Goal: Task Accomplishment & Management: Manage account settings

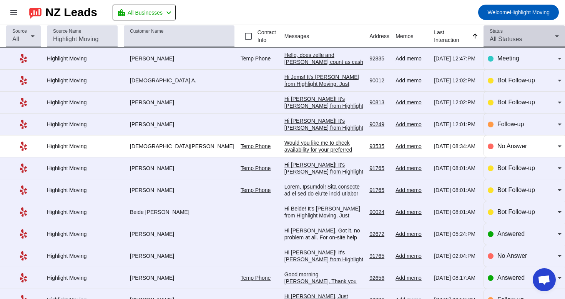
click at [508, 36] on span "All Statuses" at bounding box center [506, 39] width 32 height 7
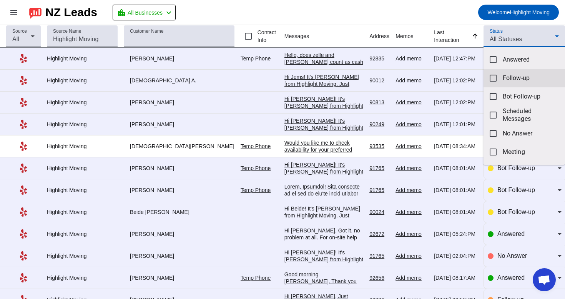
click at [505, 82] on mat-option "Follow-up" at bounding box center [525, 78] width 82 height 18
click at [500, 80] on mat-option "Follow-up" at bounding box center [525, 78] width 82 height 18
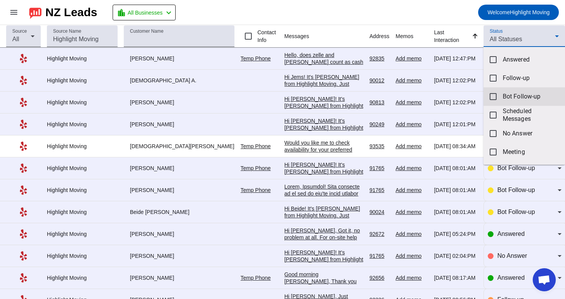
click at [502, 101] on mat-option "Bot Follow-up" at bounding box center [525, 96] width 82 height 18
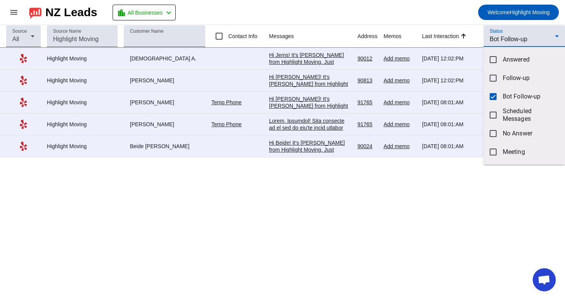
click at [425, 15] on div at bounding box center [282, 149] width 565 height 299
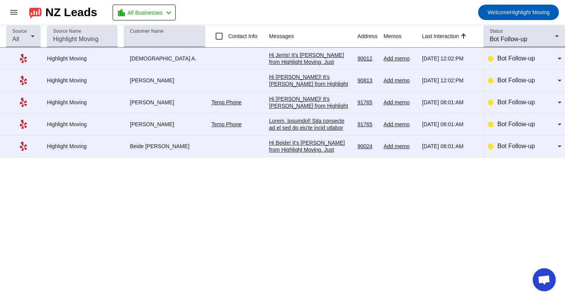
click at [324, 196] on div "Source All Source Name Customer Name Contact Info Messages Address Memos Last I…" at bounding box center [282, 162] width 565 height 274
click at [323, 148] on div "Hi Beide! It's [PERSON_NAME] from Highlight Moving. Just following up to see if…" at bounding box center [310, 211] width 82 height 145
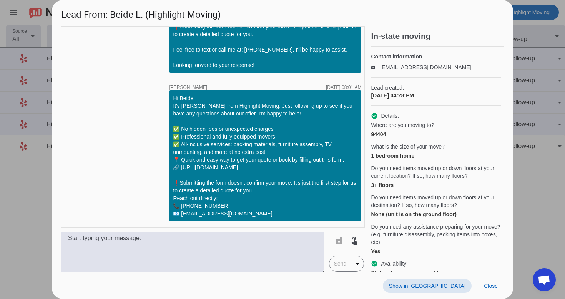
click at [447, 283] on span "Show in [GEOGRAPHIC_DATA]" at bounding box center [427, 286] width 77 height 6
click at [490, 284] on span "Close" at bounding box center [491, 286] width 14 height 6
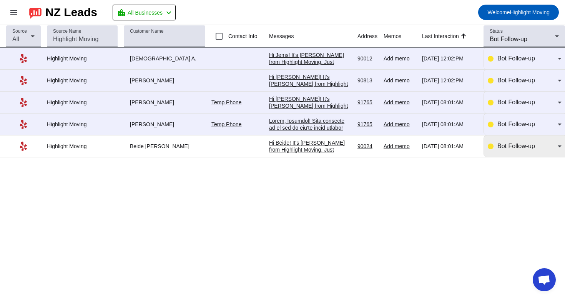
click at [544, 142] on div "Bot Follow-up" at bounding box center [525, 146] width 74 height 22
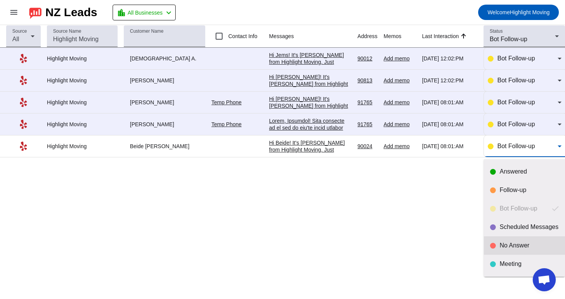
click at [520, 244] on div "No Answer" at bounding box center [529, 246] width 59 height 8
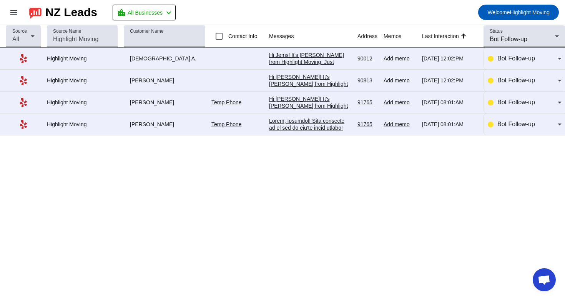
click at [321, 129] on div at bounding box center [310, 238] width 82 height 242
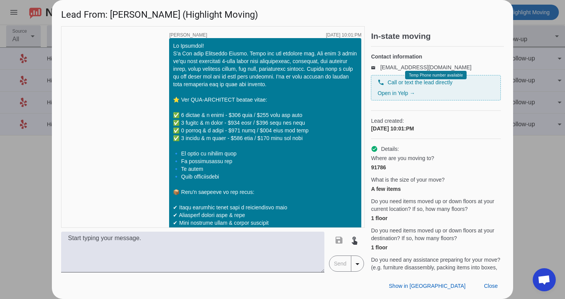
scroll to position [765, 0]
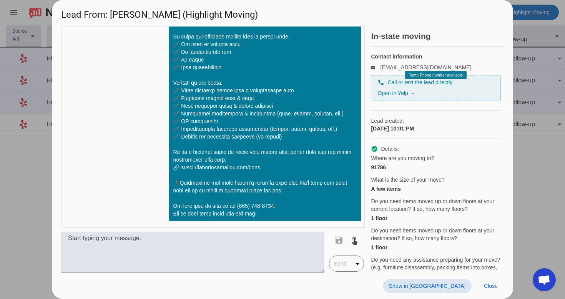
click at [452, 290] on span at bounding box center [427, 286] width 89 height 14
click at [490, 285] on span "Close" at bounding box center [491, 286] width 14 height 6
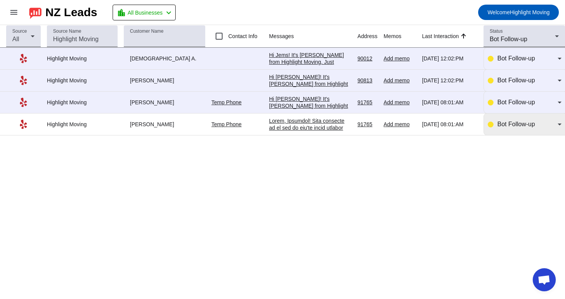
click at [533, 133] on div "Bot Follow-up" at bounding box center [525, 124] width 74 height 22
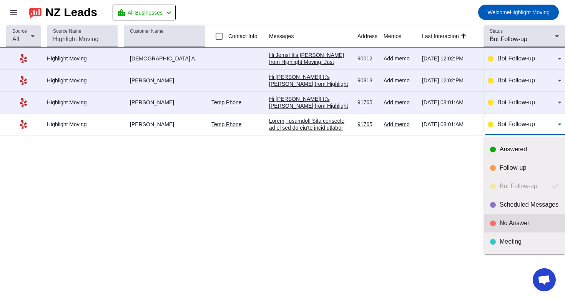
click at [502, 222] on div "No Answer" at bounding box center [529, 223] width 59 height 8
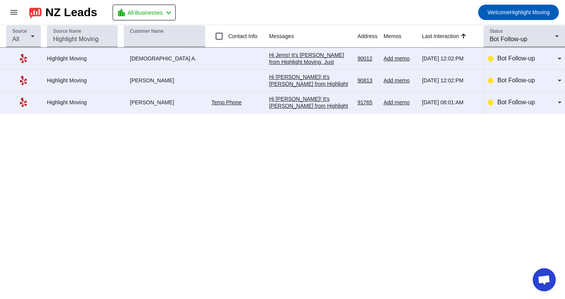
click at [302, 102] on div "Hi [PERSON_NAME]! It's [PERSON_NAME] from Highlight Moving. Just following up t…" at bounding box center [310, 171] width 82 height 152
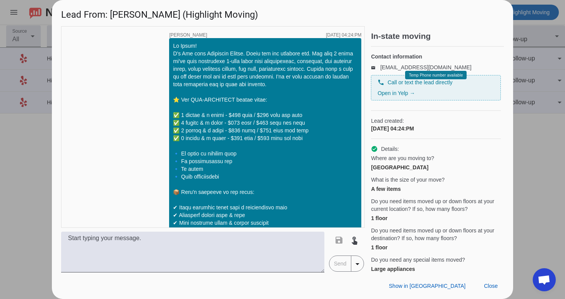
scroll to position [516, 0]
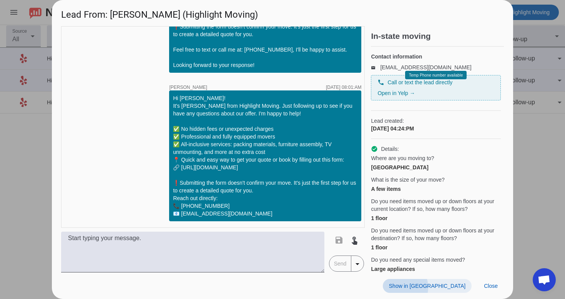
click at [441, 287] on span "Show in [GEOGRAPHIC_DATA]" at bounding box center [427, 286] width 77 height 6
click at [501, 288] on span at bounding box center [491, 286] width 26 height 14
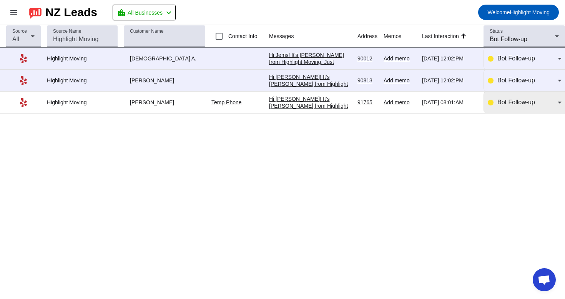
click at [504, 108] on div "Bot Follow-up" at bounding box center [525, 103] width 74 height 22
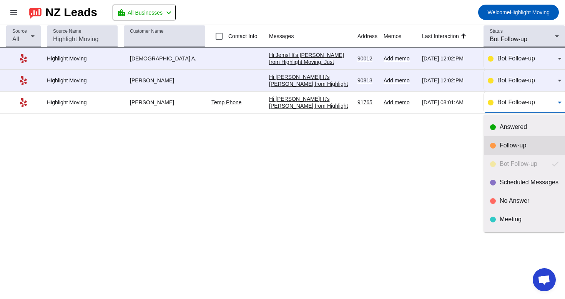
click at [493, 145] on div at bounding box center [493, 146] width 6 height 6
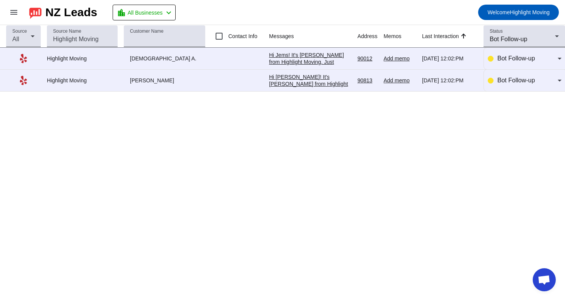
click at [298, 86] on div "Hi [PERSON_NAME]! It's [PERSON_NAME] from Highlight Moving. Just following up t…" at bounding box center [310, 149] width 82 height 152
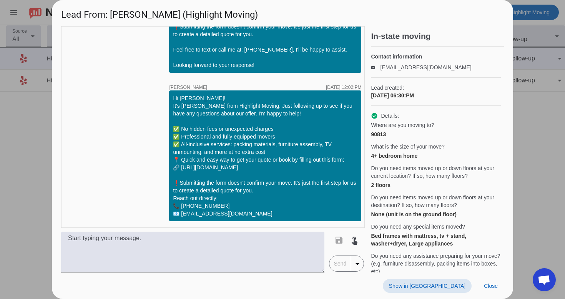
click at [442, 285] on span "Show in [GEOGRAPHIC_DATA]" at bounding box center [427, 286] width 77 height 6
click at [498, 287] on span "Close" at bounding box center [491, 286] width 14 height 6
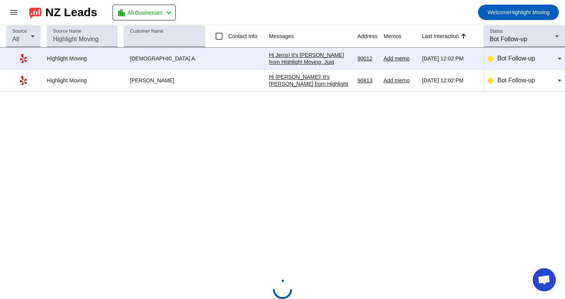
click at [343, 83] on div "Hi [PERSON_NAME]! It's [PERSON_NAME] from Highlight Moving. Just following up t…" at bounding box center [310, 149] width 82 height 152
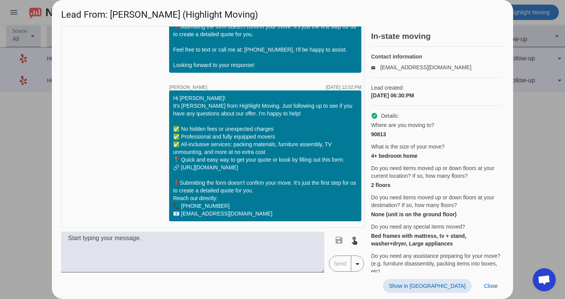
scroll to position [649, 0]
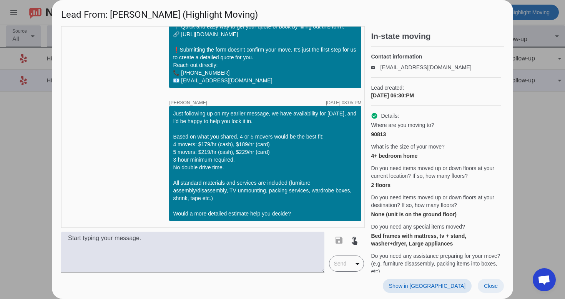
click at [494, 284] on span "Close" at bounding box center [491, 286] width 14 height 6
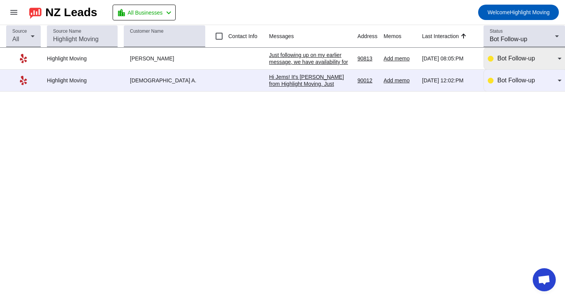
click at [498, 61] on span "Bot Follow-up" at bounding box center [517, 58] width 38 height 7
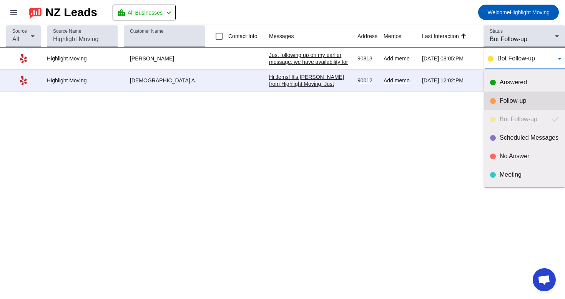
click at [499, 100] on div "Follow-up" at bounding box center [524, 101] width 69 height 8
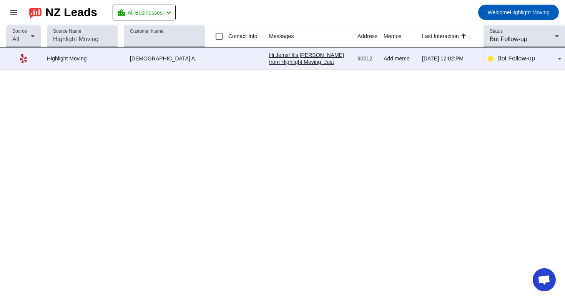
click at [284, 62] on div "Hi Jems! It's [PERSON_NAME] from Highlight Moving. Just following up to see if …" at bounding box center [310, 124] width 82 height 145
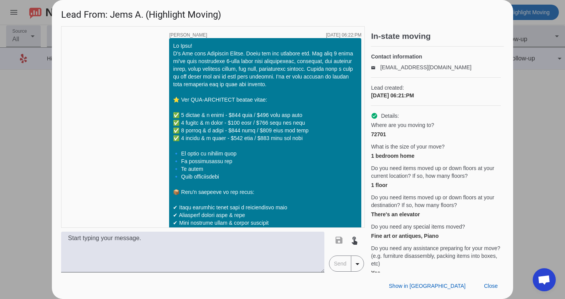
scroll to position [516, 0]
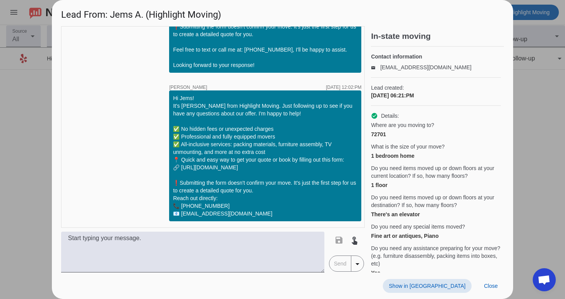
click at [442, 284] on span "Show in [GEOGRAPHIC_DATA]" at bounding box center [427, 286] width 77 height 6
click at [496, 280] on span at bounding box center [491, 286] width 26 height 14
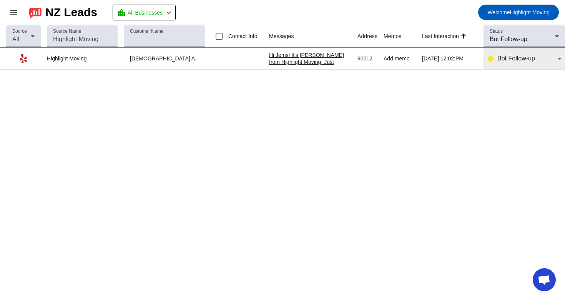
click at [513, 61] on span "Bot Follow-up" at bounding box center [517, 58] width 38 height 7
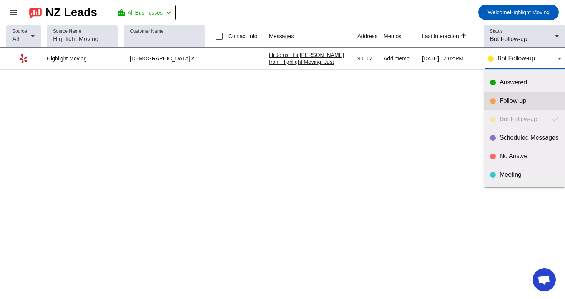
click at [497, 105] on mat-option "Follow-up" at bounding box center [524, 101] width 81 height 18
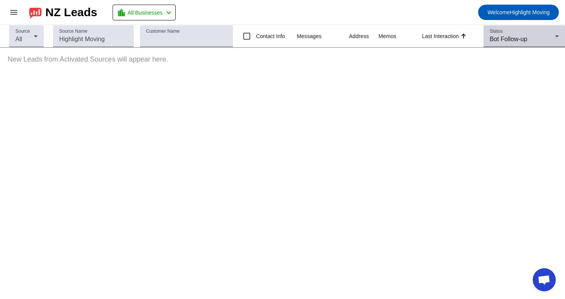
click at [508, 37] on span "Bot Follow-up" at bounding box center [509, 39] width 38 height 7
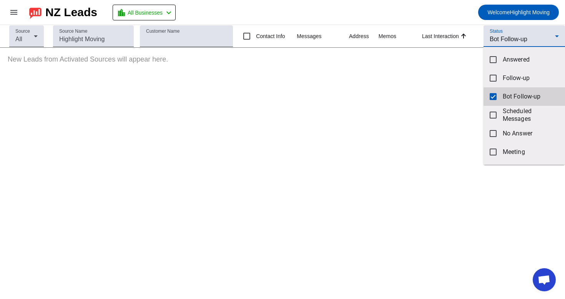
click at [495, 98] on mat-pseudo-checkbox at bounding box center [493, 96] width 7 height 7
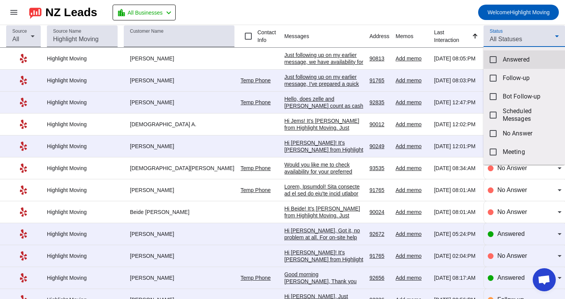
click at [502, 58] on mat-option "Answered" at bounding box center [525, 59] width 82 height 18
click at [450, 18] on div at bounding box center [282, 149] width 565 height 299
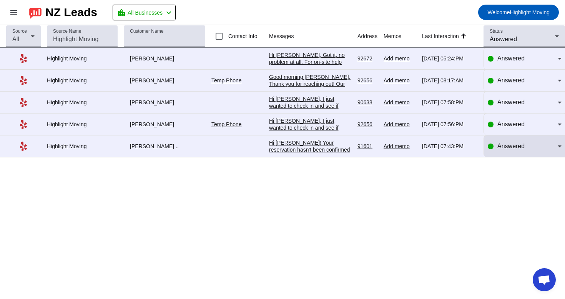
click at [521, 148] on span "Answered" at bounding box center [511, 146] width 27 height 7
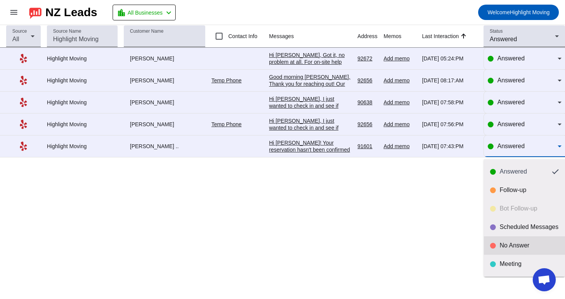
click at [504, 247] on div "No Answer" at bounding box center [529, 246] width 59 height 8
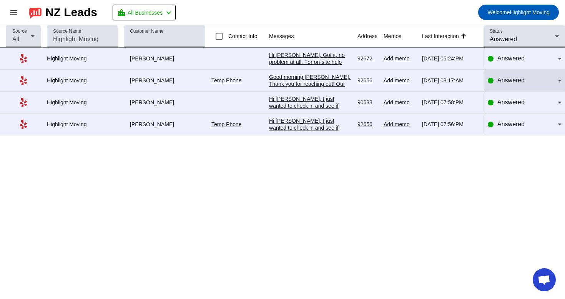
click at [505, 82] on span "Answered" at bounding box center [511, 80] width 27 height 7
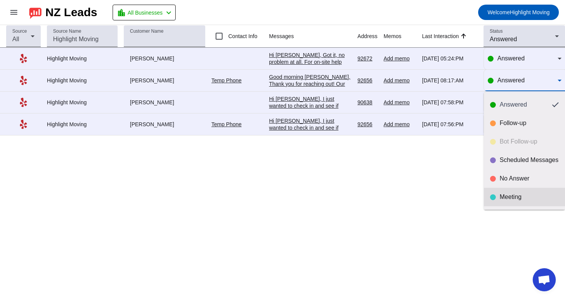
click at [502, 198] on div "Meeting" at bounding box center [529, 197] width 59 height 8
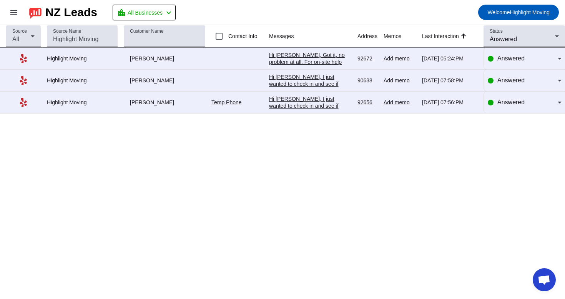
click at [344, 62] on div "Hi [PERSON_NAME], Got it, no problem at all. For on-site help without a truck, …" at bounding box center [310, 114] width 82 height 125
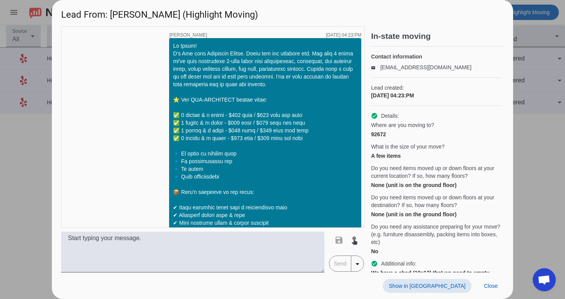
scroll to position [360, 0]
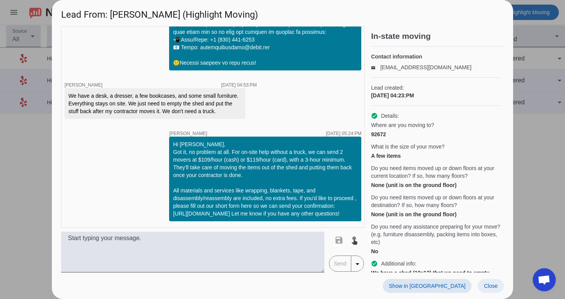
click at [497, 286] on span "Close" at bounding box center [491, 286] width 14 height 6
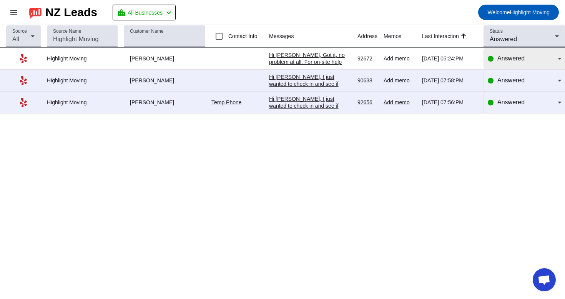
click at [525, 62] on div "Answered" at bounding box center [528, 58] width 60 height 9
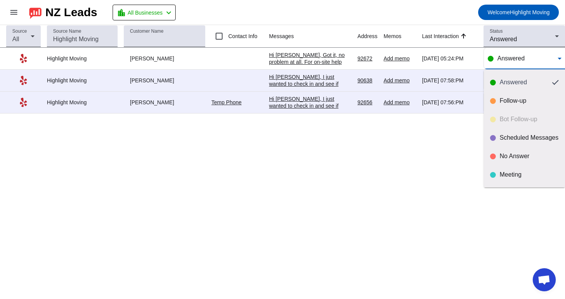
click at [326, 56] on div at bounding box center [282, 149] width 565 height 299
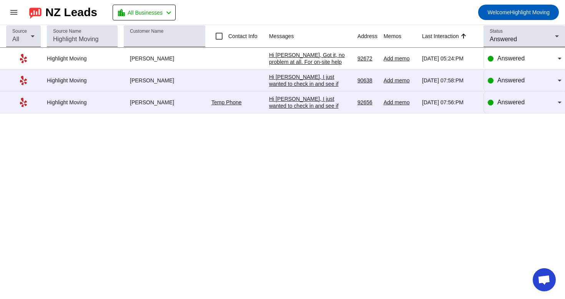
click at [326, 56] on div "Hi [PERSON_NAME], Got it, no problem at all. For on-site help without a truck, …" at bounding box center [310, 114] width 82 height 125
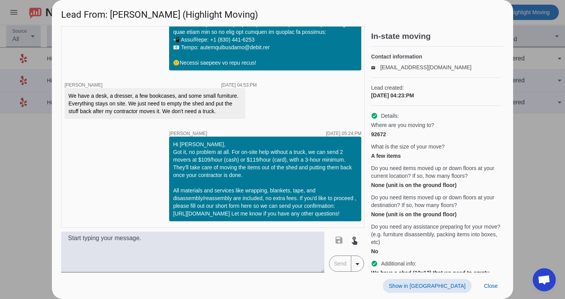
click at [461, 287] on span "Show in [GEOGRAPHIC_DATA]" at bounding box center [427, 286] width 77 height 6
click at [499, 284] on span at bounding box center [491, 286] width 26 height 14
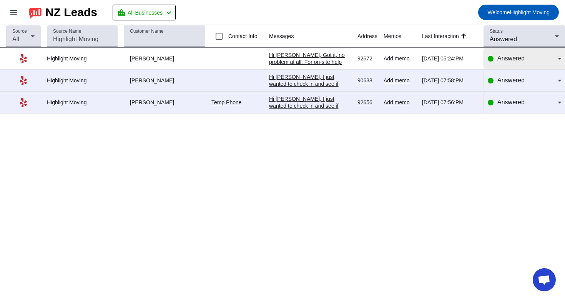
click at [535, 57] on div "Answered" at bounding box center [528, 58] width 60 height 9
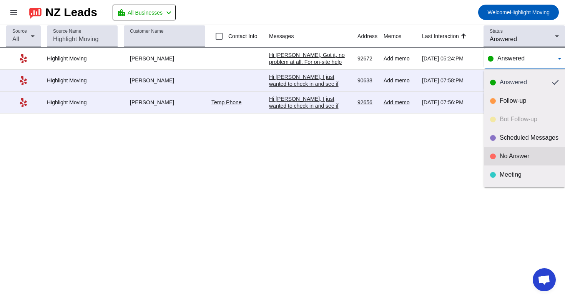
click at [512, 158] on div "No Answer" at bounding box center [529, 156] width 59 height 8
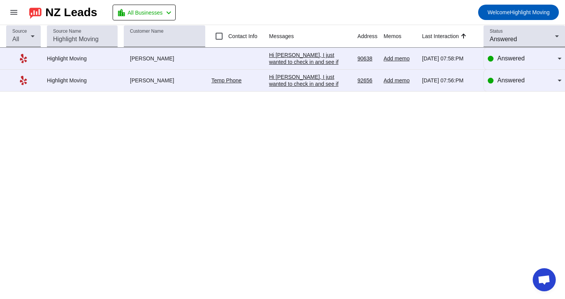
click at [315, 78] on div "Hi [PERSON_NAME], I just wanted to check in and see if you're still considering…" at bounding box center [310, 107] width 82 height 69
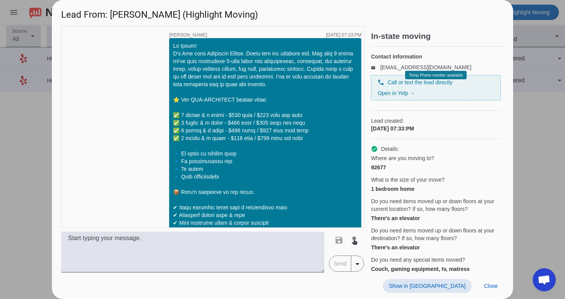
scroll to position [399, 0]
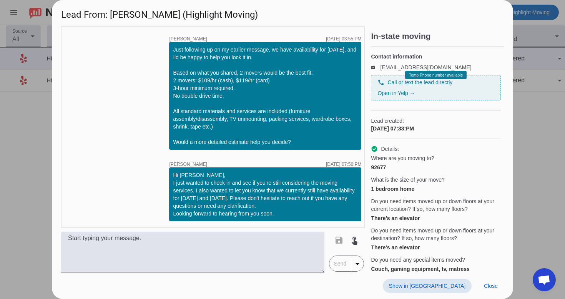
click at [450, 289] on span at bounding box center [427, 286] width 89 height 14
click at [503, 285] on span at bounding box center [491, 286] width 26 height 14
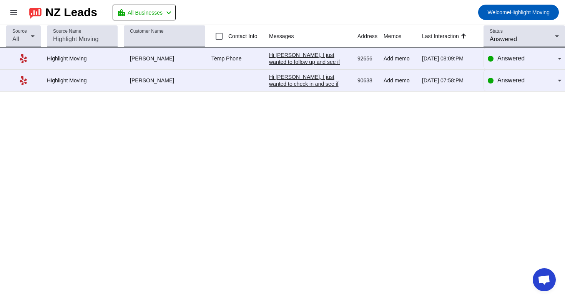
click at [299, 77] on div "Hi [PERSON_NAME], I just wanted to check in and see if you're still considering…" at bounding box center [310, 107] width 82 height 69
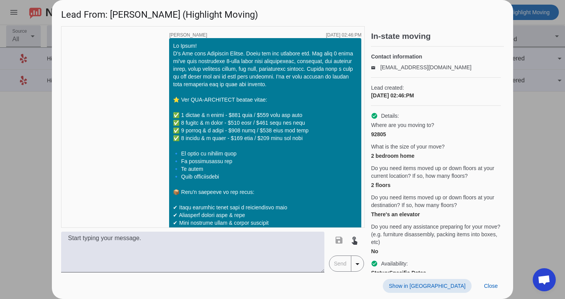
scroll to position [432, 0]
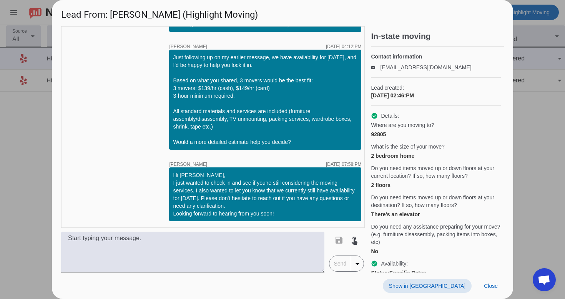
click at [447, 290] on span at bounding box center [427, 286] width 89 height 14
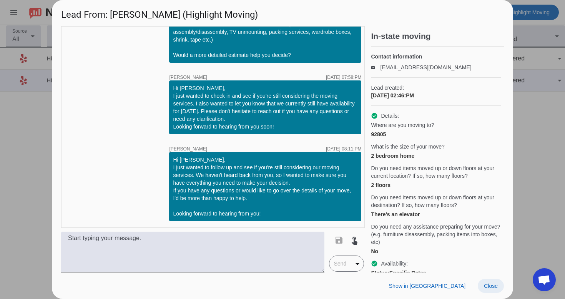
click at [487, 282] on span at bounding box center [491, 286] width 26 height 14
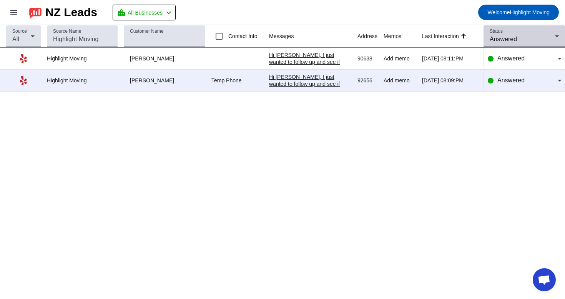
click at [514, 42] on span "Answered" at bounding box center [503, 39] width 27 height 7
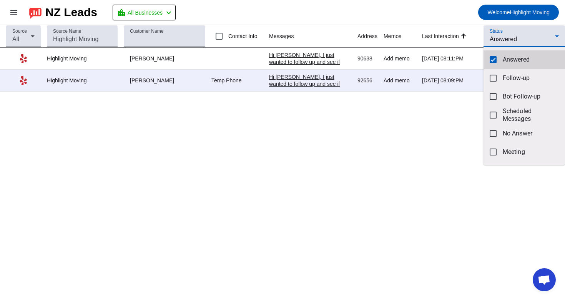
click at [505, 59] on span "Answered" at bounding box center [531, 60] width 56 height 8
click at [516, 37] on div at bounding box center [282, 149] width 565 height 299
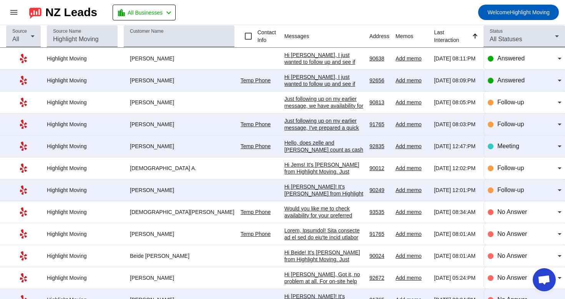
click at [516, 37] on span "All Statuses" at bounding box center [506, 39] width 32 height 7
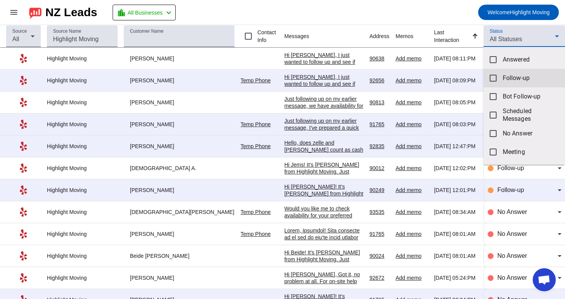
click at [504, 79] on span "Follow-up" at bounding box center [531, 78] width 56 height 8
click at [440, 20] on div at bounding box center [282, 149] width 565 height 299
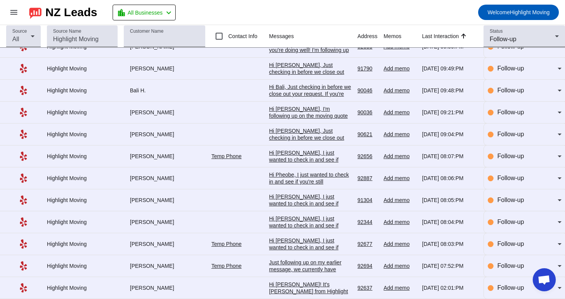
scroll to position [173, 0]
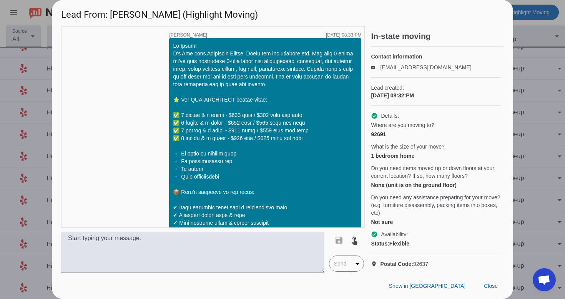
scroll to position [516, 0]
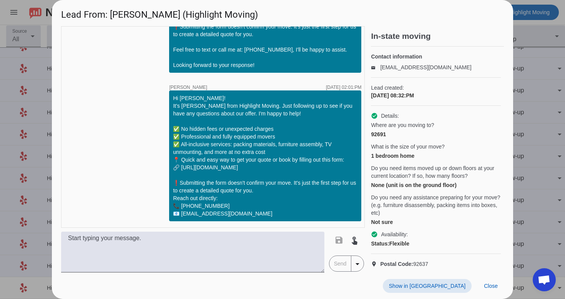
click at [435, 286] on span "Show in [GEOGRAPHIC_DATA]" at bounding box center [427, 286] width 77 height 6
click at [487, 285] on span "Close" at bounding box center [491, 286] width 14 height 6
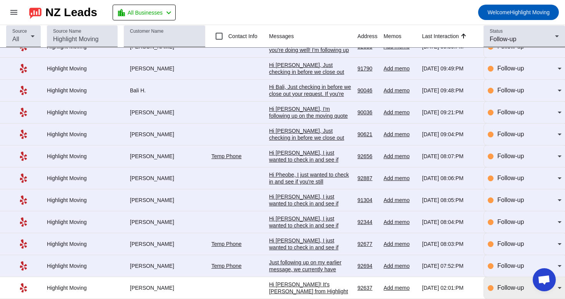
click at [510, 287] on span "Follow-up" at bounding box center [511, 287] width 27 height 7
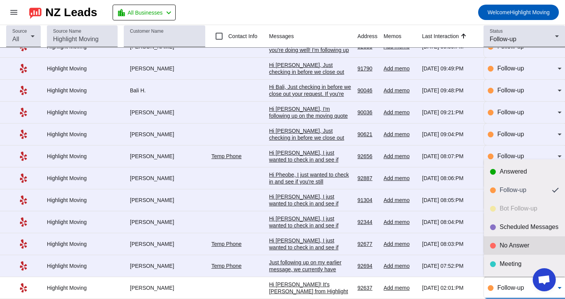
click at [523, 248] on div "No Answer" at bounding box center [529, 246] width 59 height 8
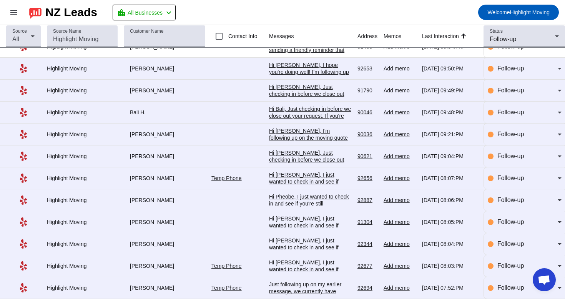
scroll to position [151, 0]
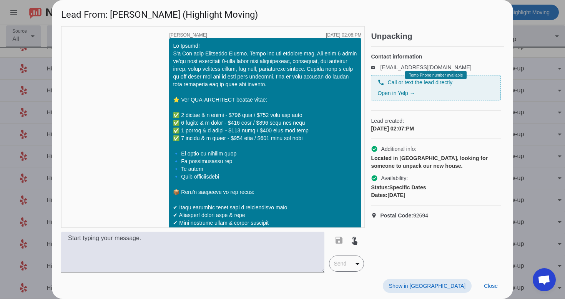
scroll to position [501, 0]
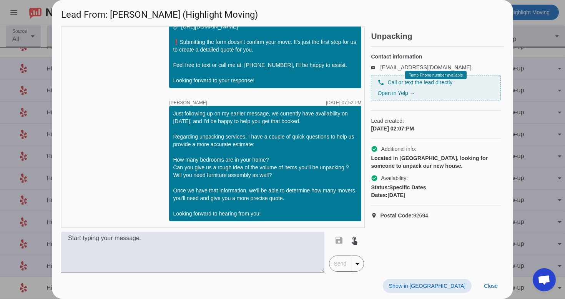
click at [435, 284] on span "Show in [GEOGRAPHIC_DATA]" at bounding box center [427, 286] width 77 height 6
click at [495, 295] on div "Show in Yelp Close" at bounding box center [283, 285] width 462 height 27
click at [500, 285] on span at bounding box center [491, 286] width 26 height 14
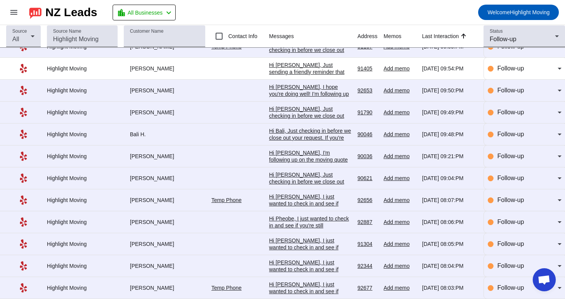
scroll to position [151, 0]
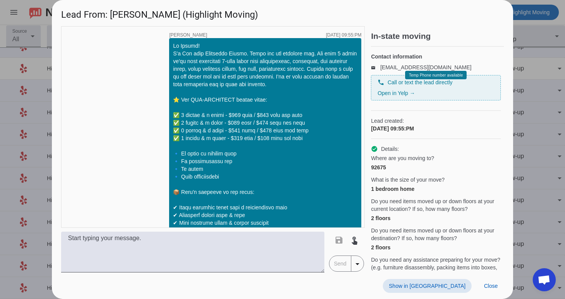
scroll to position [962, 0]
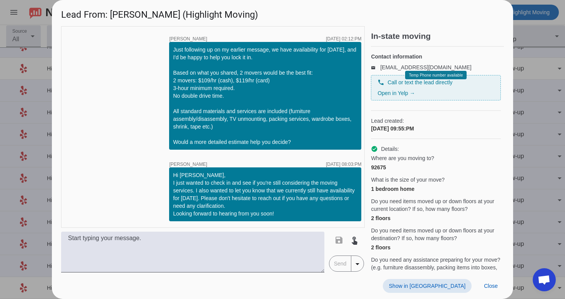
click at [454, 283] on span "Show in [GEOGRAPHIC_DATA]" at bounding box center [427, 286] width 77 height 6
click at [498, 292] on span at bounding box center [491, 286] width 26 height 14
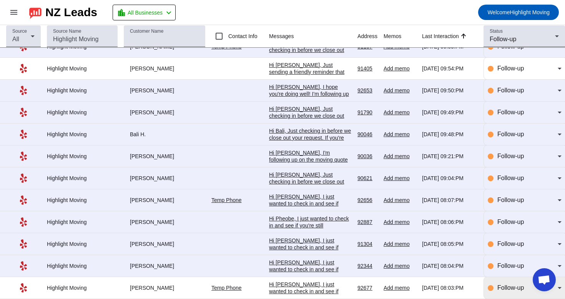
click at [513, 291] on div "Follow-up" at bounding box center [528, 287] width 60 height 9
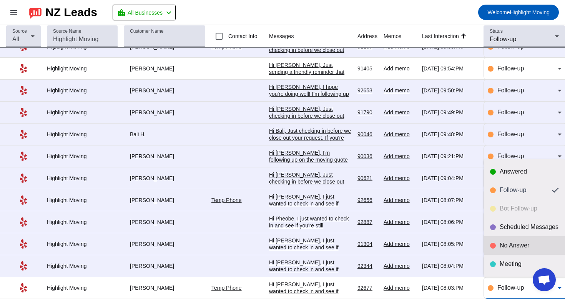
click at [528, 242] on div "No Answer" at bounding box center [529, 246] width 59 height 8
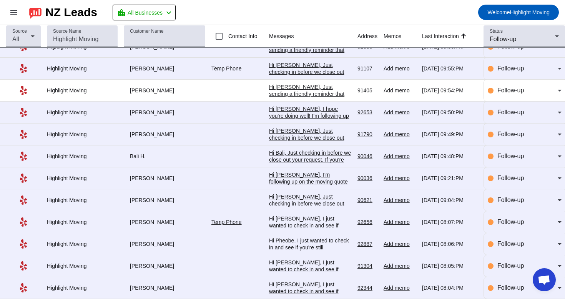
scroll to position [0, 0]
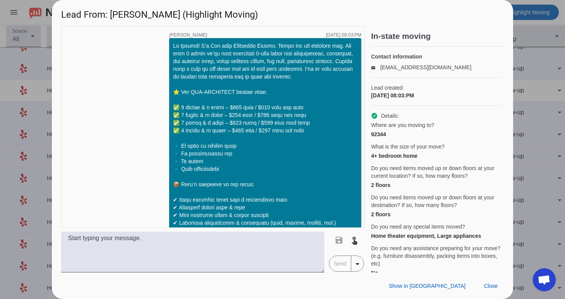
scroll to position [995, 0]
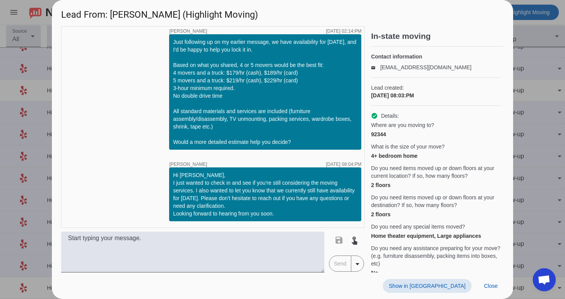
click at [462, 285] on span "Show in [GEOGRAPHIC_DATA]" at bounding box center [427, 286] width 77 height 6
click at [496, 281] on span at bounding box center [491, 286] width 26 height 14
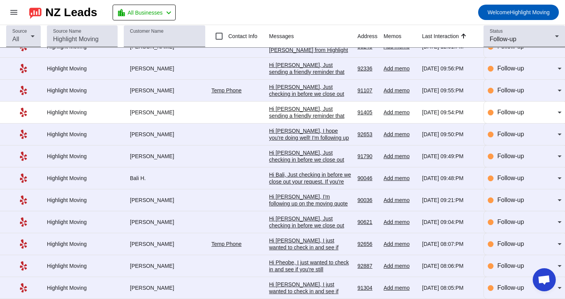
scroll to position [128, 0]
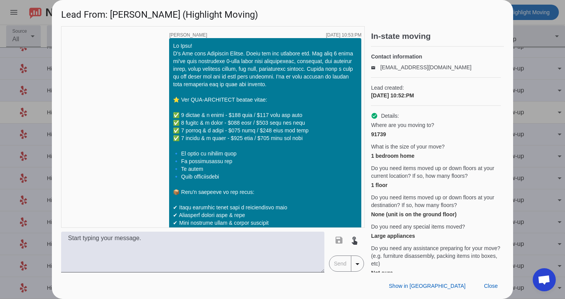
scroll to position [713, 0]
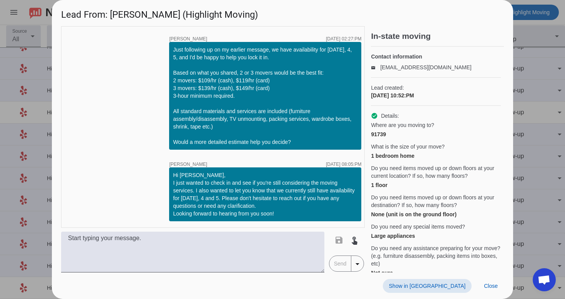
click at [465, 284] on span "Show in [GEOGRAPHIC_DATA]" at bounding box center [427, 286] width 77 height 6
click at [488, 287] on span "Close" at bounding box center [491, 286] width 14 height 6
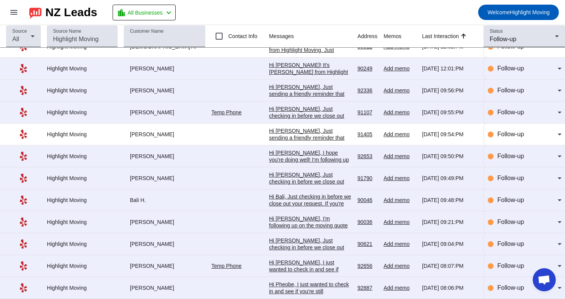
scroll to position [128, 0]
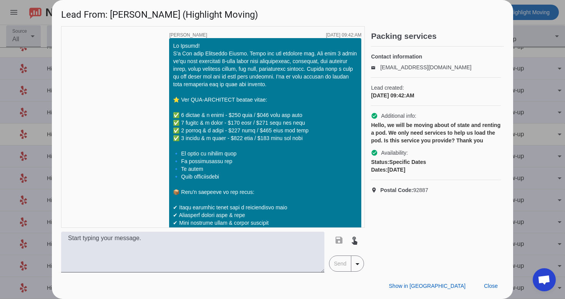
scroll to position [519, 0]
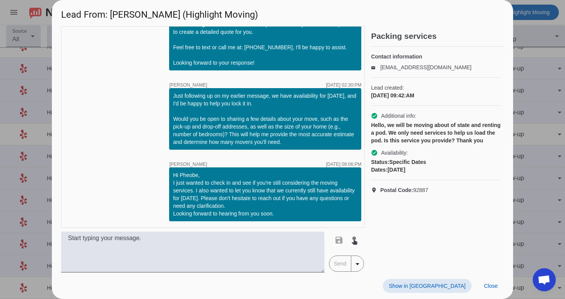
click at [435, 284] on span "Show in [GEOGRAPHIC_DATA]" at bounding box center [427, 286] width 77 height 6
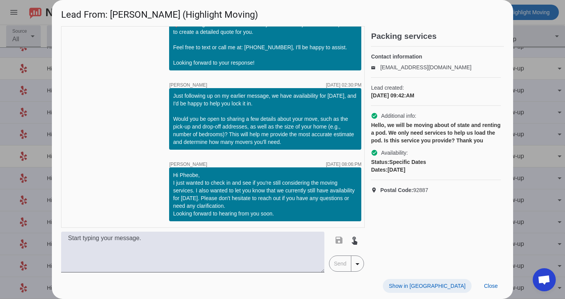
scroll to position [613, 0]
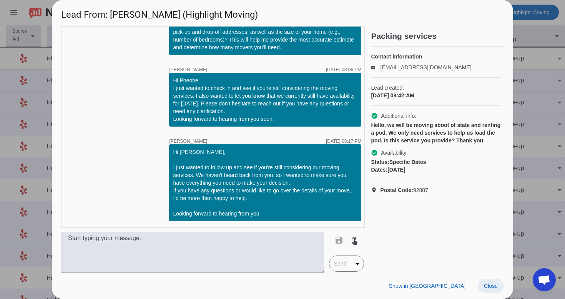
click at [489, 283] on span "Close" at bounding box center [491, 286] width 14 height 6
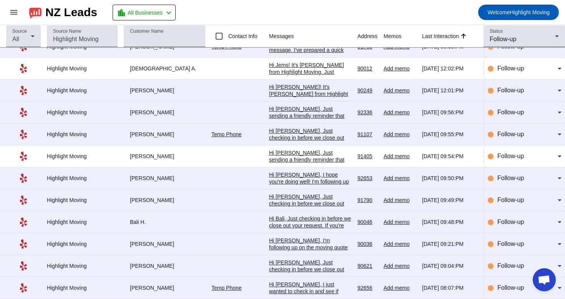
scroll to position [128, 0]
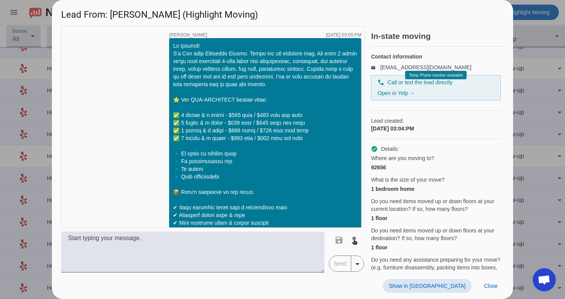
scroll to position [399, 0]
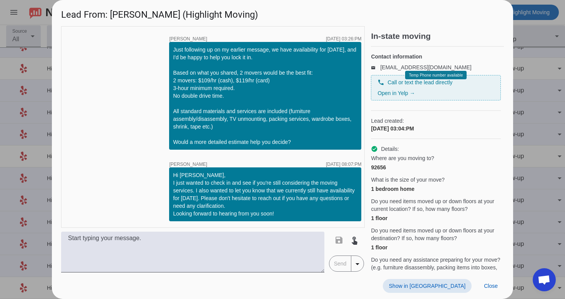
click at [451, 286] on span "Show in [GEOGRAPHIC_DATA]" at bounding box center [427, 286] width 77 height 6
click at [497, 281] on span at bounding box center [491, 286] width 26 height 14
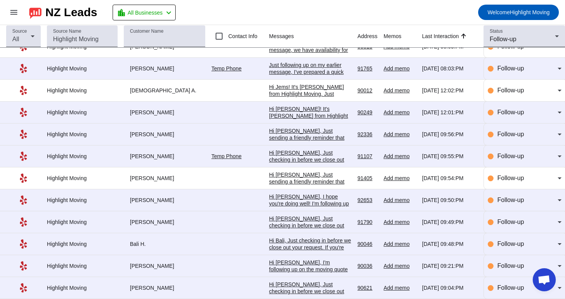
scroll to position [0, 0]
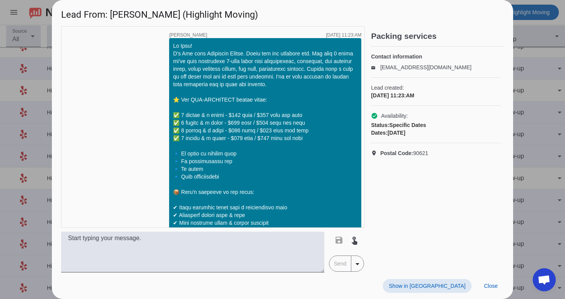
scroll to position [1105, 0]
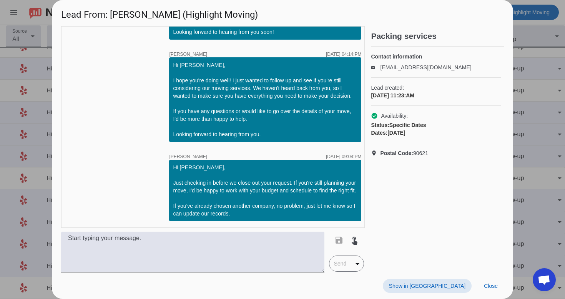
click at [460, 289] on span "Show in [GEOGRAPHIC_DATA]" at bounding box center [427, 286] width 77 height 6
click at [484, 291] on span at bounding box center [491, 286] width 26 height 14
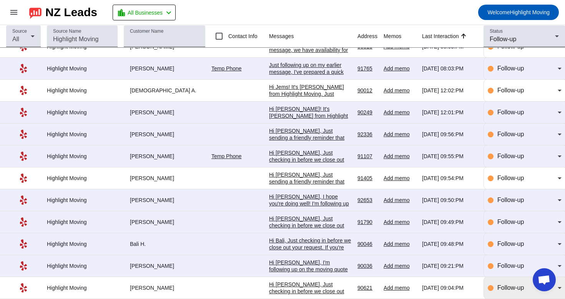
click at [505, 291] on div "Follow-up" at bounding box center [528, 287] width 60 height 9
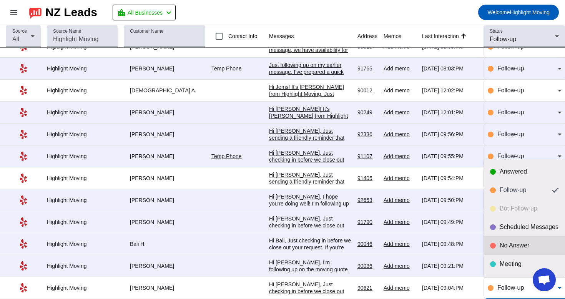
click at [514, 240] on mat-option "No Answer" at bounding box center [524, 245] width 81 height 18
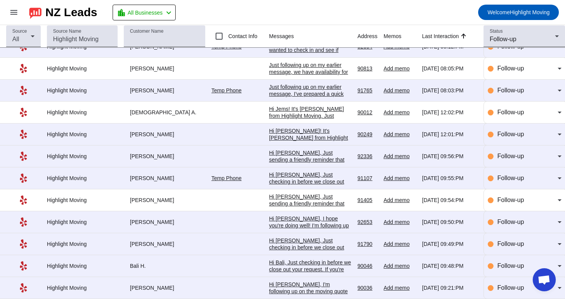
scroll to position [0, 0]
click at [320, 285] on div "Hi [PERSON_NAME], I'm following up on the moving quote we shared with you. Do y…" at bounding box center [310, 298] width 82 height 35
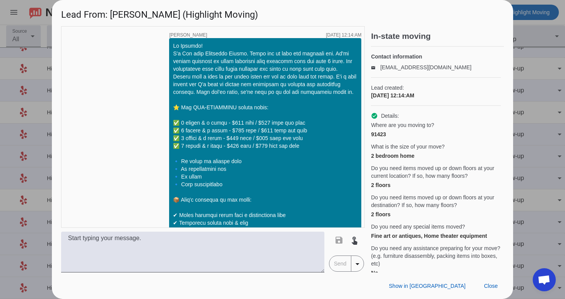
scroll to position [1143, 0]
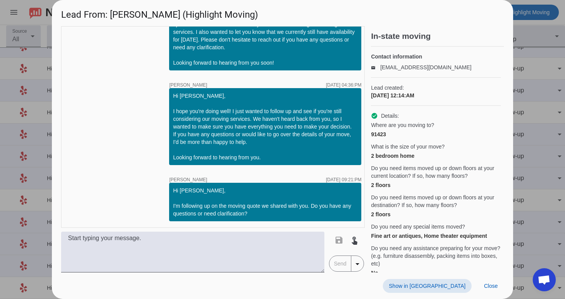
click at [447, 284] on span "Show in [GEOGRAPHIC_DATA]" at bounding box center [427, 286] width 77 height 6
click at [492, 284] on span "Close" at bounding box center [491, 286] width 14 height 6
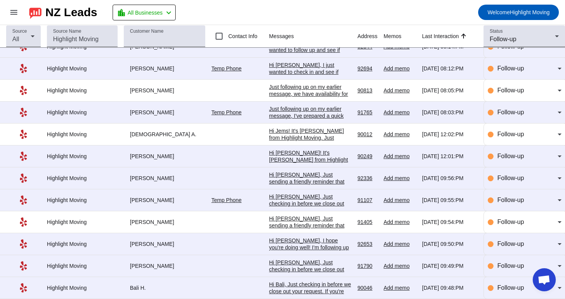
scroll to position [106, 0]
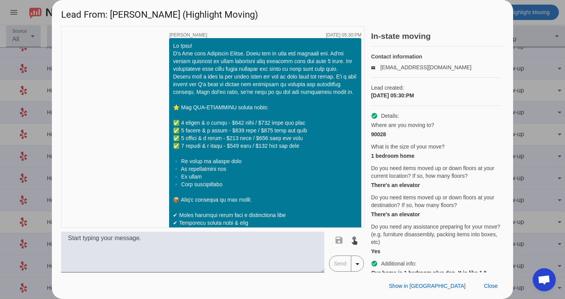
scroll to position [1205, 0]
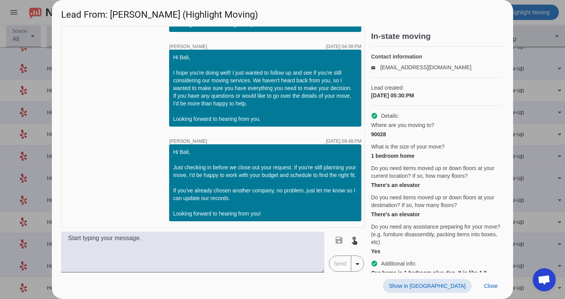
click at [438, 287] on span "Show in [GEOGRAPHIC_DATA]" at bounding box center [427, 286] width 77 height 6
click at [501, 287] on span at bounding box center [491, 286] width 26 height 14
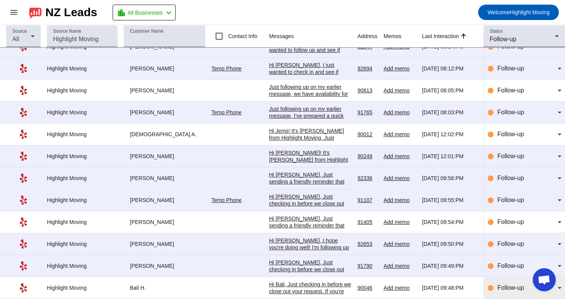
click at [508, 287] on span "Follow-up" at bounding box center [511, 287] width 27 height 7
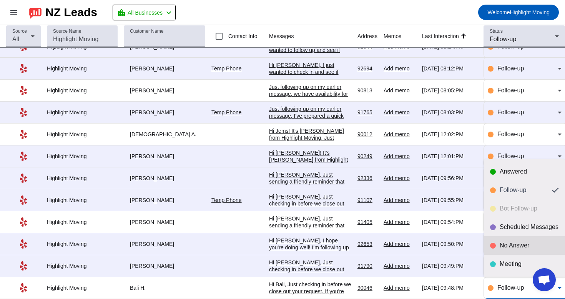
click at [516, 247] on div "No Answer" at bounding box center [529, 246] width 59 height 8
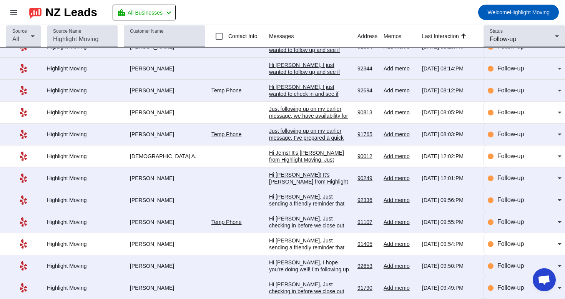
scroll to position [0, 0]
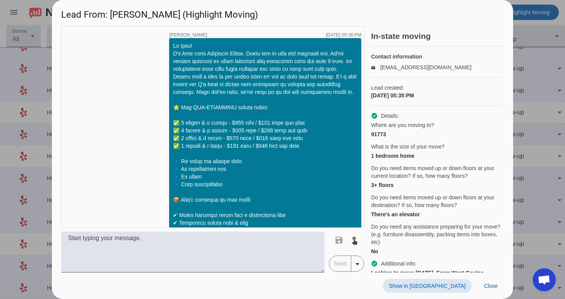
scroll to position [1189, 0]
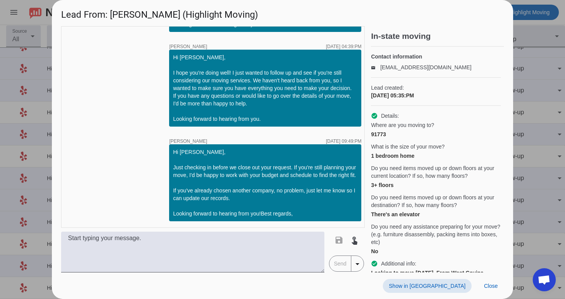
click at [447, 287] on span "Show in [GEOGRAPHIC_DATA]" at bounding box center [427, 286] width 77 height 6
click at [504, 290] on span at bounding box center [491, 286] width 26 height 14
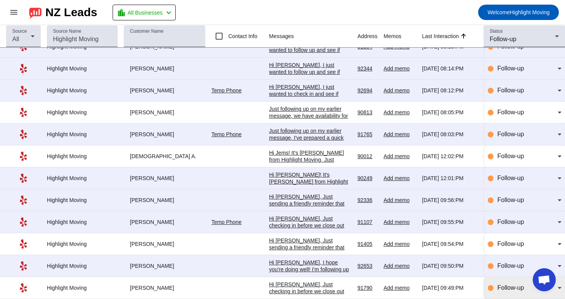
click at [519, 290] on span "Follow-up" at bounding box center [511, 287] width 27 height 7
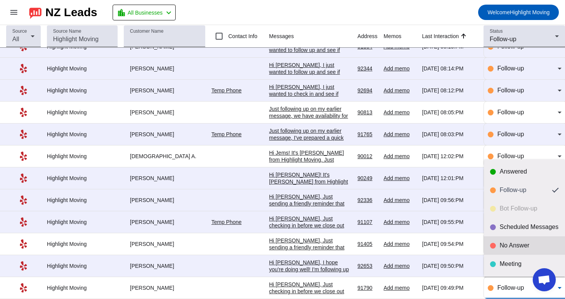
click at [526, 251] on mat-option "No Answer" at bounding box center [524, 245] width 81 height 18
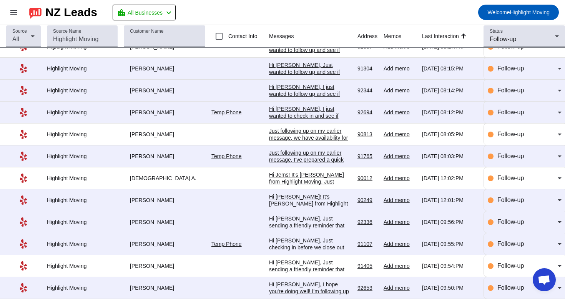
click at [316, 281] on div "Hi [PERSON_NAME], I hope you're doing well! I'm following up on the moving quot…" at bounding box center [310, 298] width 82 height 35
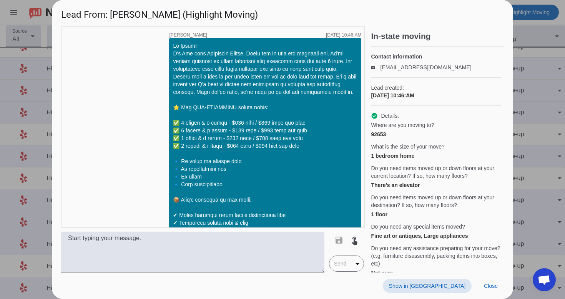
scroll to position [833, 0]
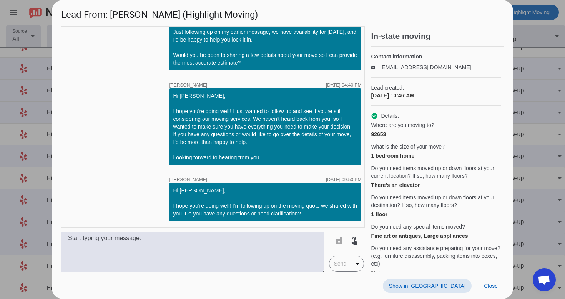
click at [457, 288] on span "Show in [GEOGRAPHIC_DATA]" at bounding box center [427, 286] width 77 height 6
click at [496, 287] on span "Close" at bounding box center [491, 286] width 14 height 6
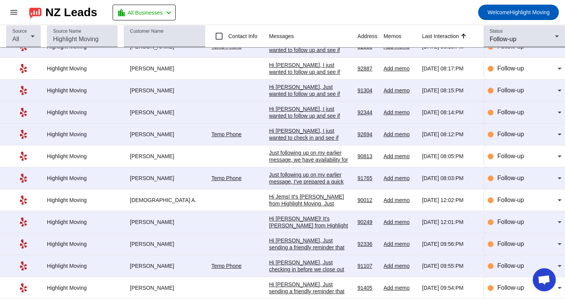
scroll to position [0, 0]
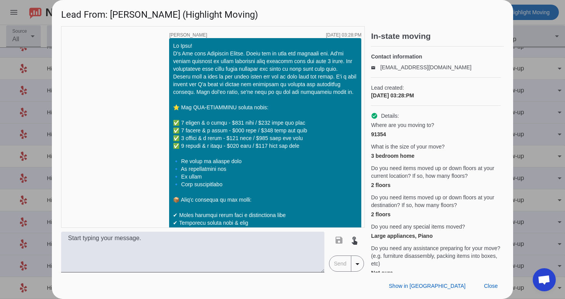
scroll to position [810, 0]
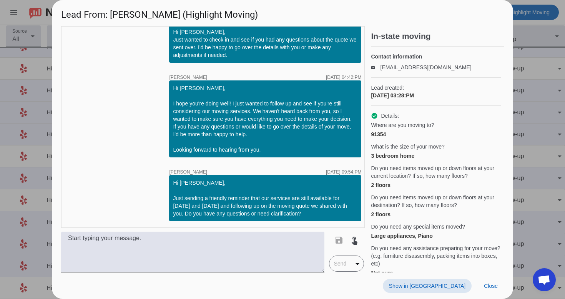
click at [445, 287] on span "Show in [GEOGRAPHIC_DATA]" at bounding box center [427, 286] width 77 height 6
click at [498, 283] on span "Close" at bounding box center [491, 286] width 14 height 6
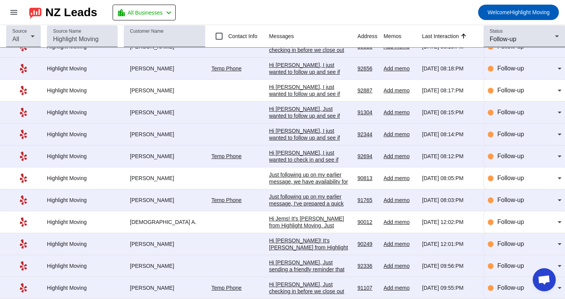
scroll to position [62, 0]
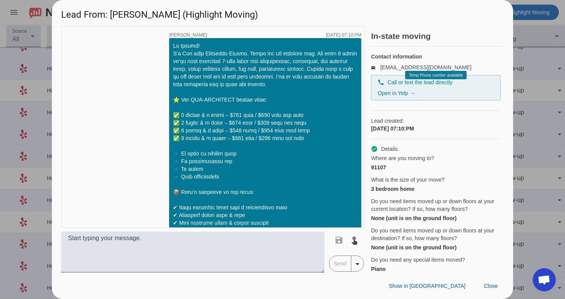
scroll to position [708, 0]
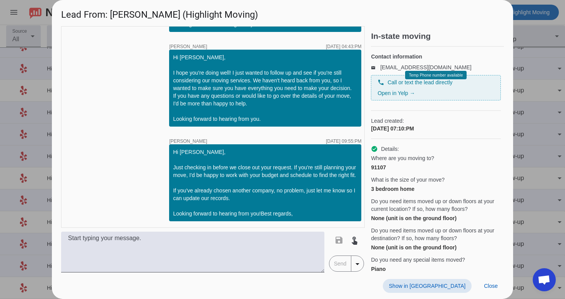
click at [445, 287] on span "Show in [GEOGRAPHIC_DATA]" at bounding box center [427, 286] width 77 height 6
click at [500, 289] on span at bounding box center [491, 286] width 26 height 14
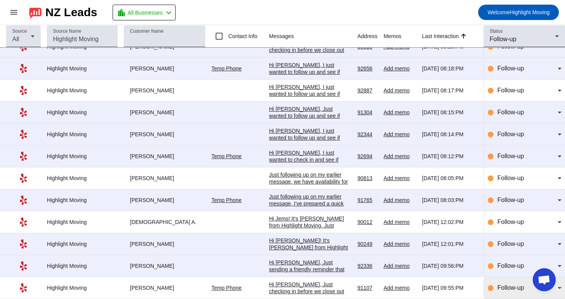
click at [511, 291] on div "Follow-up" at bounding box center [528, 287] width 60 height 9
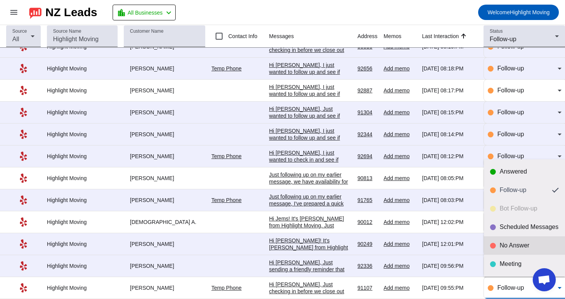
click at [516, 243] on div "No Answer" at bounding box center [529, 246] width 59 height 8
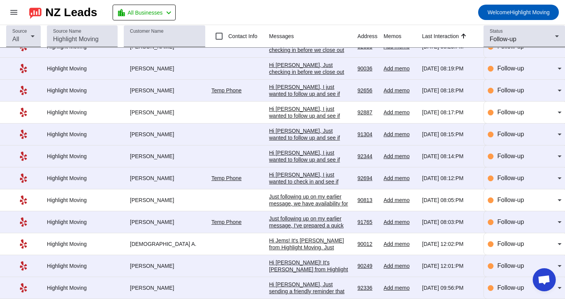
scroll to position [0, 0]
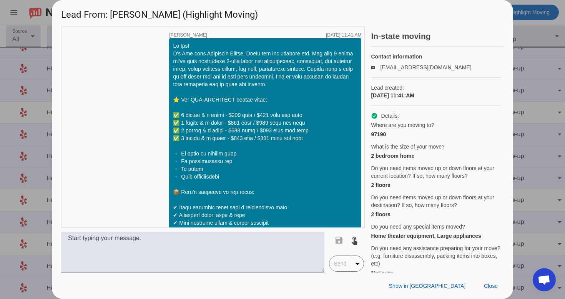
scroll to position [596, 0]
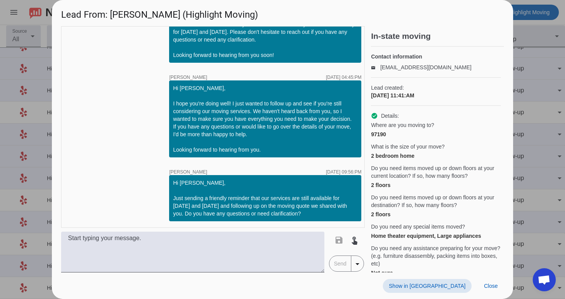
click at [437, 286] on span "Show in [GEOGRAPHIC_DATA]" at bounding box center [427, 286] width 77 height 6
click at [488, 291] on span at bounding box center [491, 286] width 26 height 14
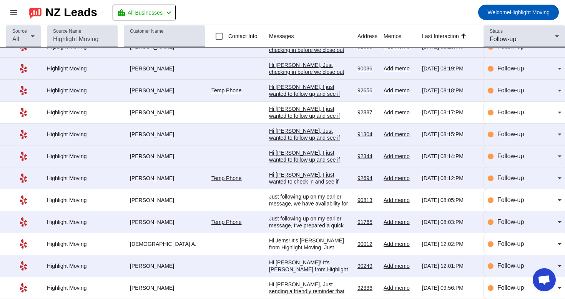
scroll to position [0, 0]
click at [494, 241] on div "Follow-up" at bounding box center [525, 243] width 74 height 9
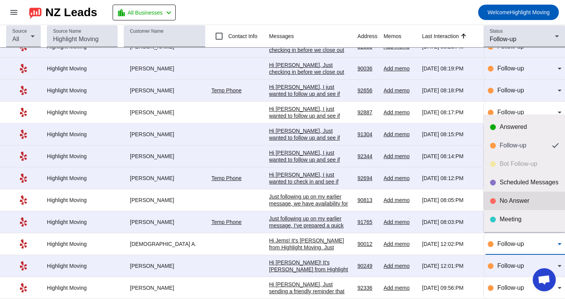
click at [519, 202] on div "No Answer" at bounding box center [529, 201] width 59 height 8
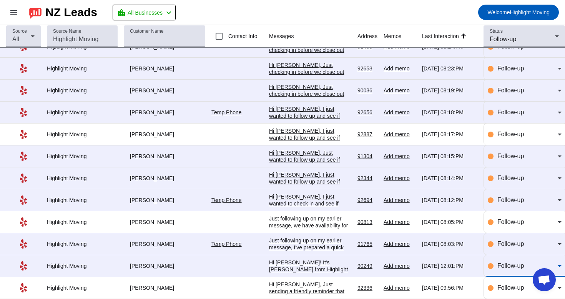
click at [512, 262] on span "Follow-up" at bounding box center [511, 265] width 27 height 7
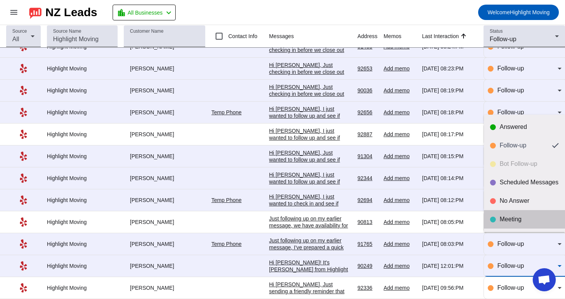
click at [519, 218] on div "Meeting" at bounding box center [529, 219] width 59 height 8
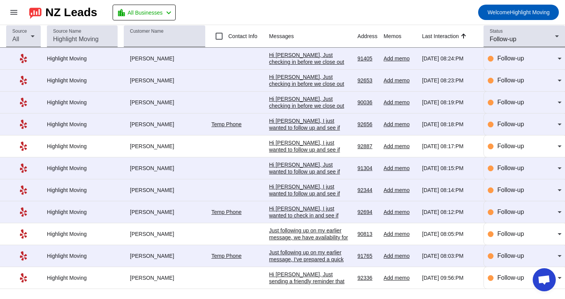
click at [309, 279] on div "Hi [PERSON_NAME], Just sending a friendly reminder that our services are still …" at bounding box center [310, 295] width 82 height 48
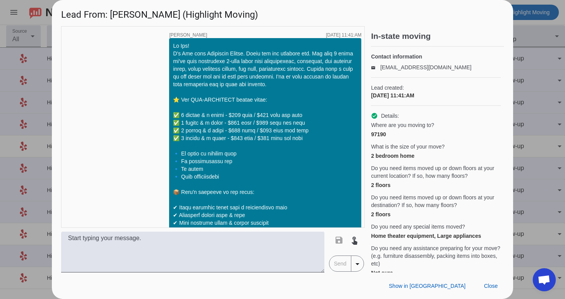
scroll to position [596, 0]
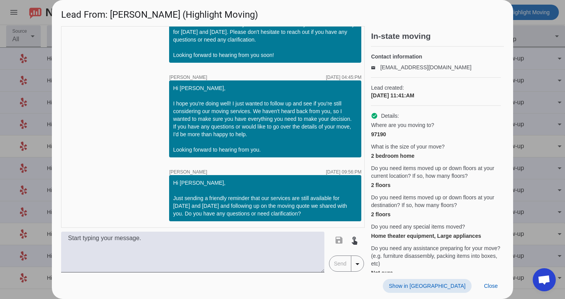
click at [455, 281] on span at bounding box center [427, 286] width 89 height 14
click at [497, 284] on span "Close" at bounding box center [491, 286] width 14 height 6
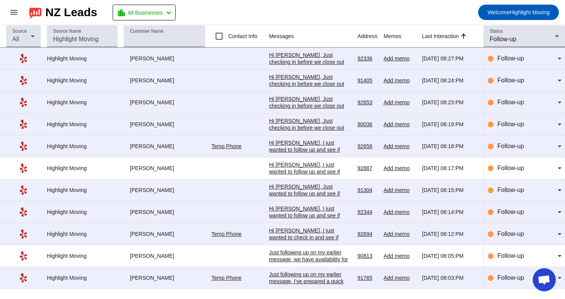
scroll to position [0, 0]
click at [515, 36] on span "Follow-up" at bounding box center [503, 39] width 27 height 7
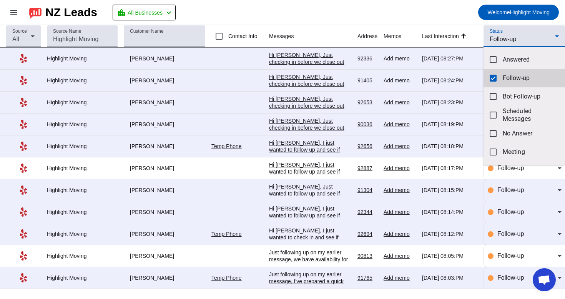
click at [491, 78] on mat-pseudo-checkbox at bounding box center [493, 78] width 7 height 7
click at [474, 30] on div at bounding box center [282, 149] width 565 height 299
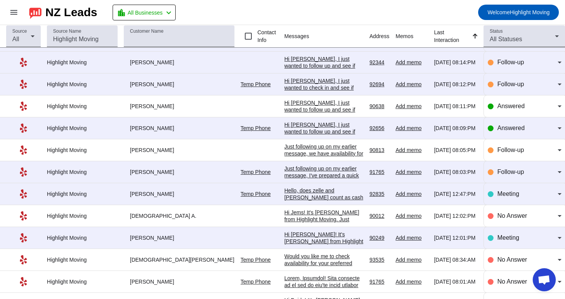
scroll to position [234, 0]
